Goal: Task Accomplishment & Management: Use online tool/utility

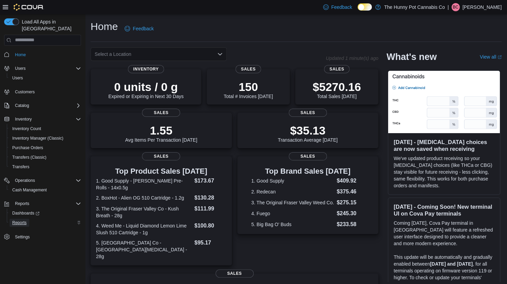
click at [22, 220] on span "Reports" at bounding box center [19, 222] width 14 height 5
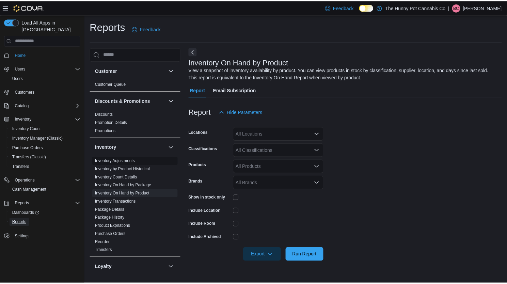
scroll to position [24, 0]
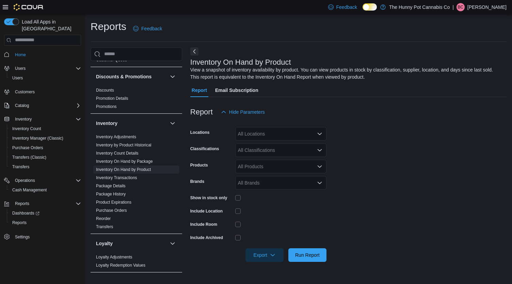
click at [276, 137] on div "All Locations" at bounding box center [280, 134] width 91 height 14
type input "****"
click at [274, 143] on span "1642 Merivale Rd" at bounding box center [268, 145] width 37 height 7
click at [313, 115] on div "Report Hide Parameters" at bounding box center [348, 112] width 316 height 14
click at [289, 152] on div "All Classifications" at bounding box center [280, 150] width 91 height 14
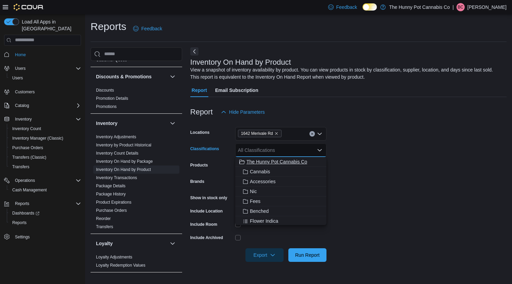
click at [285, 162] on span "The Hunny Pot Cannabis Co" at bounding box center [277, 161] width 61 height 7
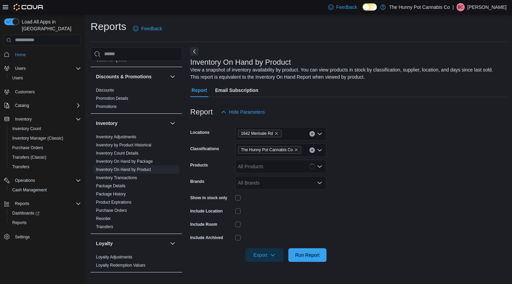
click at [377, 132] on form "Locations 1642 Merivale Rd Classifications The Hunny Pot Cannabis Co Products A…" at bounding box center [348, 190] width 316 height 143
click at [260, 166] on div "All Products" at bounding box center [280, 167] width 91 height 14
click at [352, 174] on form "Locations 1642 Merivale Rd Classifications The Hunny Pot Cannabis Co Products A…" at bounding box center [348, 190] width 316 height 143
click at [307, 256] on span "Run Report" at bounding box center [307, 254] width 25 height 7
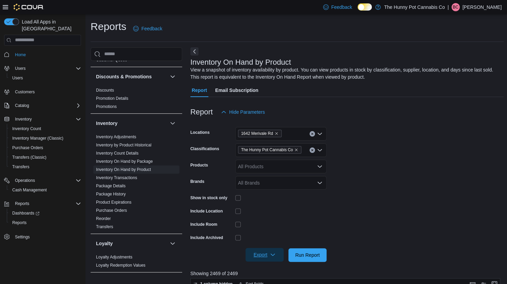
click at [268, 250] on span "Export" at bounding box center [265, 255] width 30 height 14
click at [270, 215] on span "Export to Excel" at bounding box center [265, 214] width 31 height 5
